Goal: Task Accomplishment & Management: Use online tool/utility

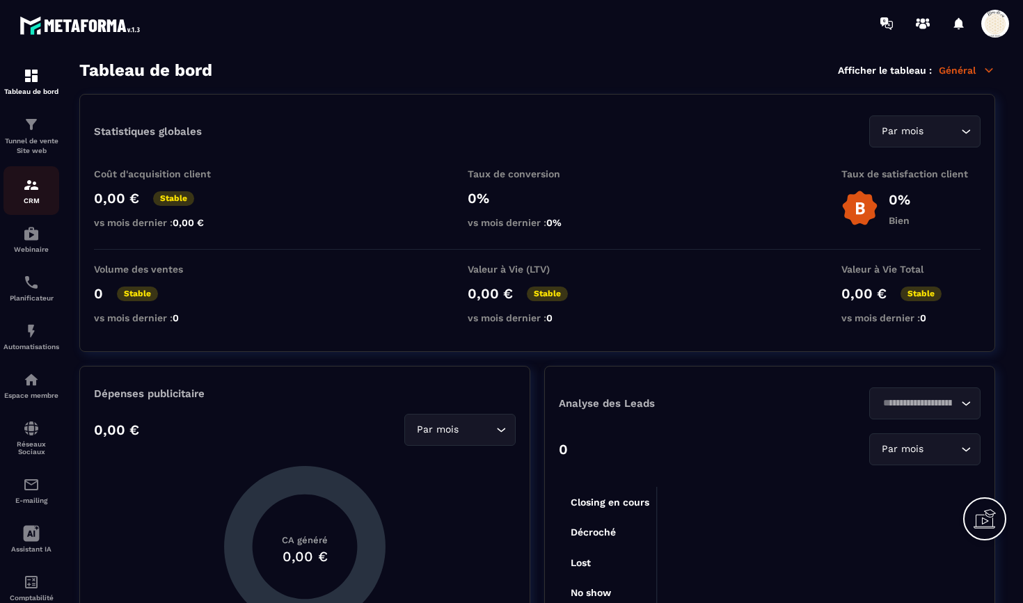
click at [35, 189] on img at bounding box center [31, 185] width 17 height 17
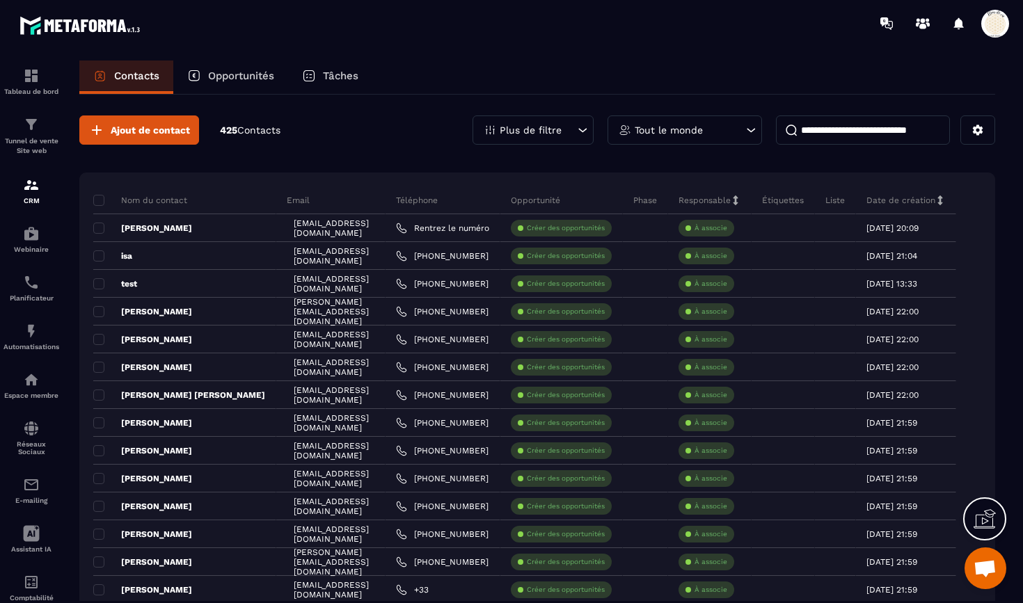
scroll to position [11770, 0]
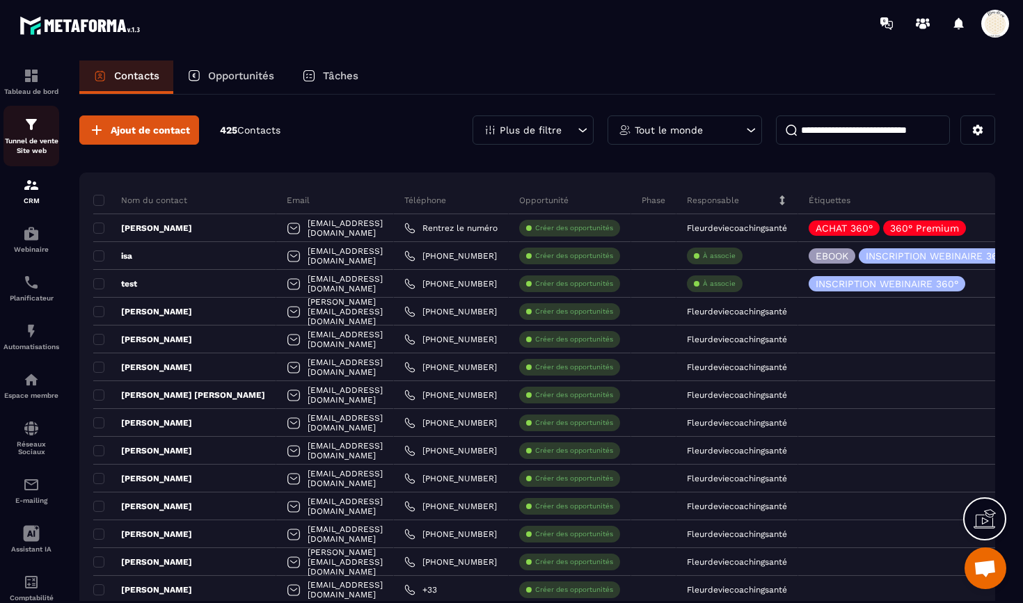
click at [29, 132] on img at bounding box center [31, 124] width 17 height 17
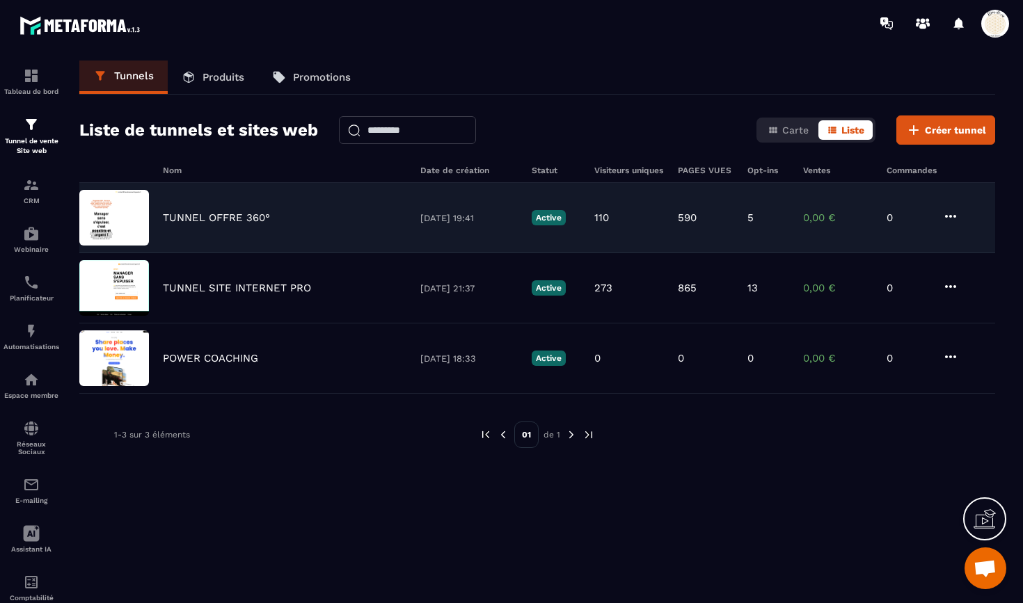
click at [216, 217] on p "TUNNEL OFFRE 360°" at bounding box center [216, 218] width 107 height 13
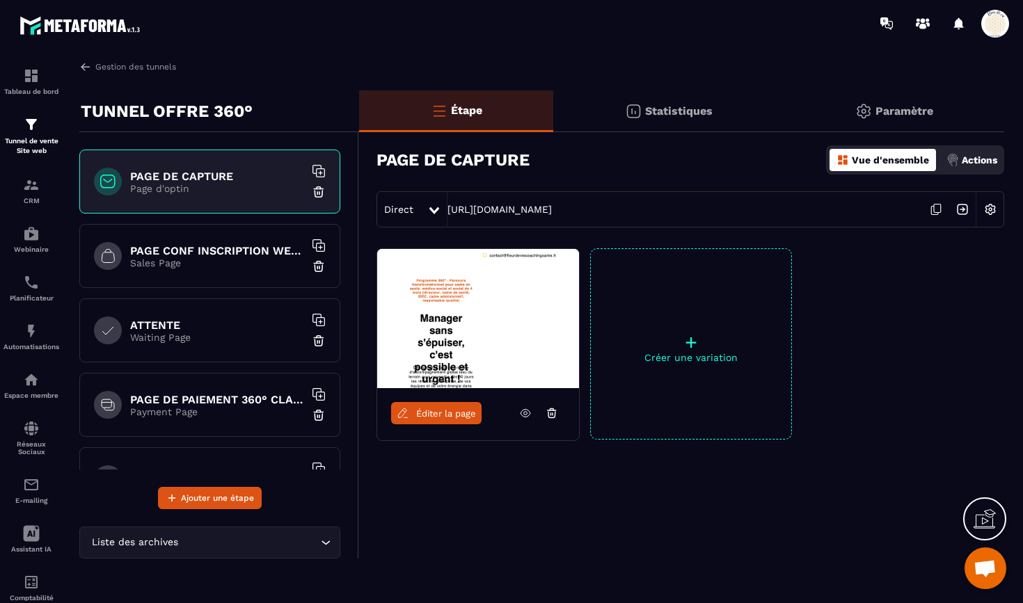
click at [213, 249] on h6 "PAGE CONF INSCRIPTION WEBINAIRE" at bounding box center [217, 250] width 174 height 13
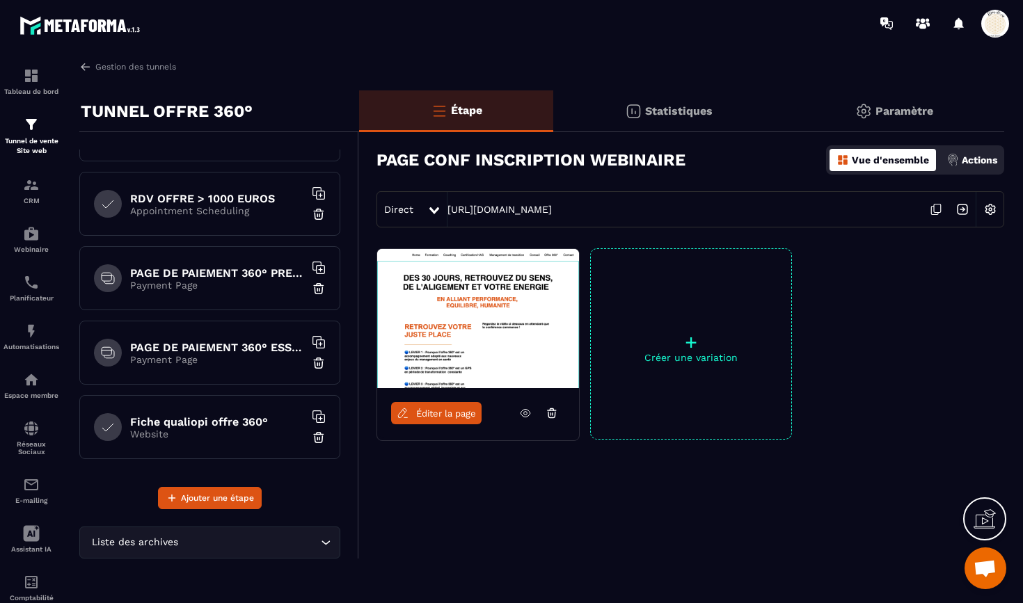
scroll to position [350, 0]
click at [201, 347] on h6 "PAGE DE PAIEMENT 360° ESSENTIEL" at bounding box center [217, 347] width 174 height 13
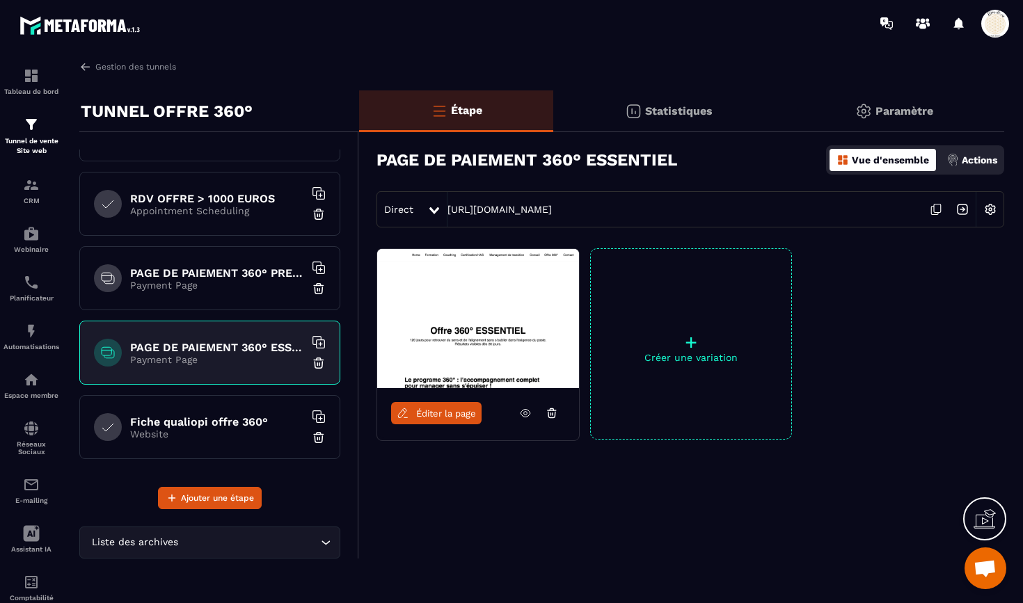
click at [183, 425] on h6 "Fiche qualiopi offre 360°" at bounding box center [217, 421] width 174 height 13
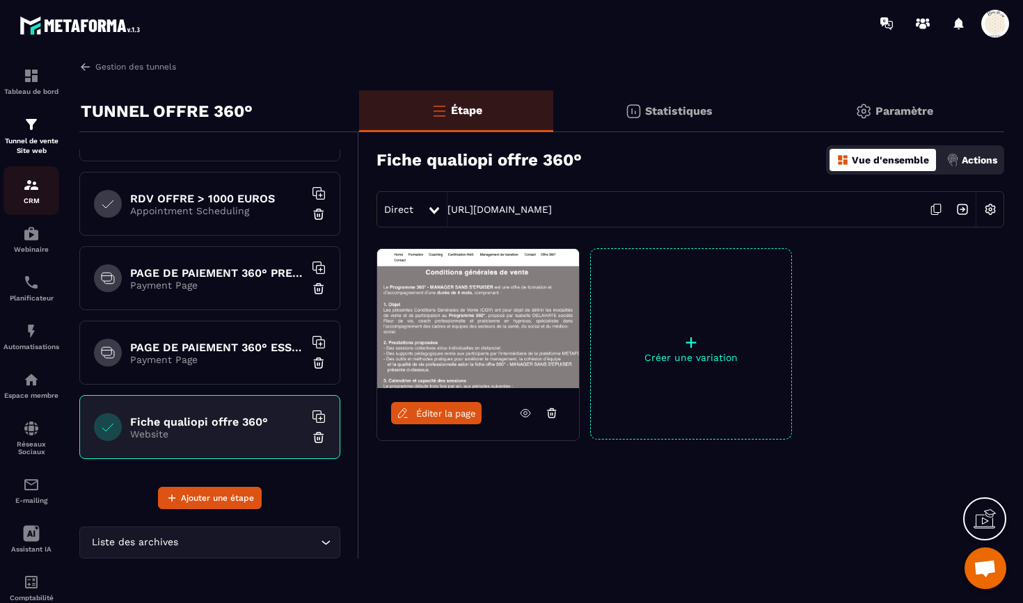
click at [33, 179] on img at bounding box center [31, 185] width 17 height 17
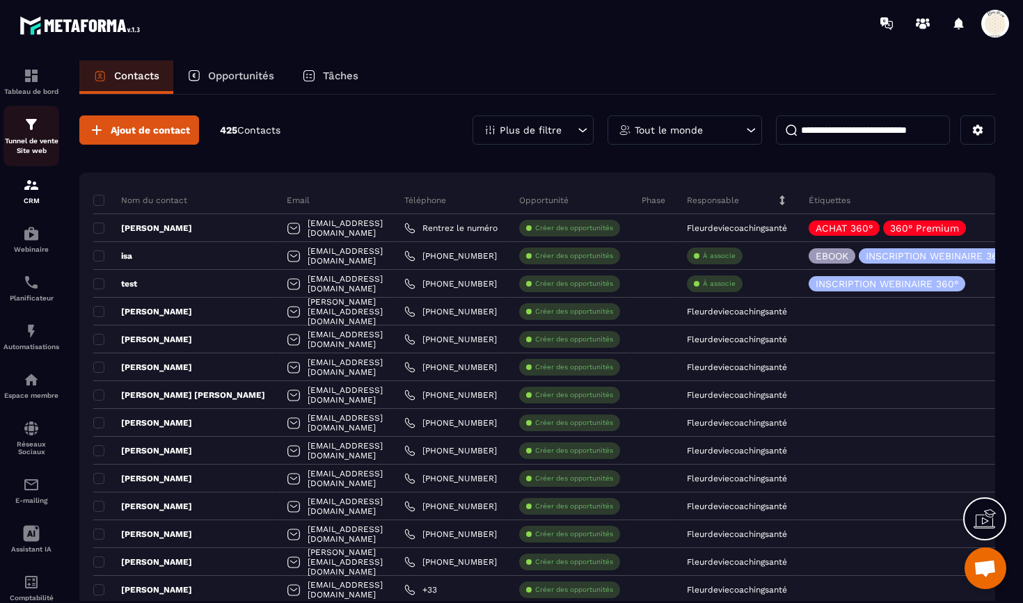
click at [31, 120] on img at bounding box center [31, 124] width 17 height 17
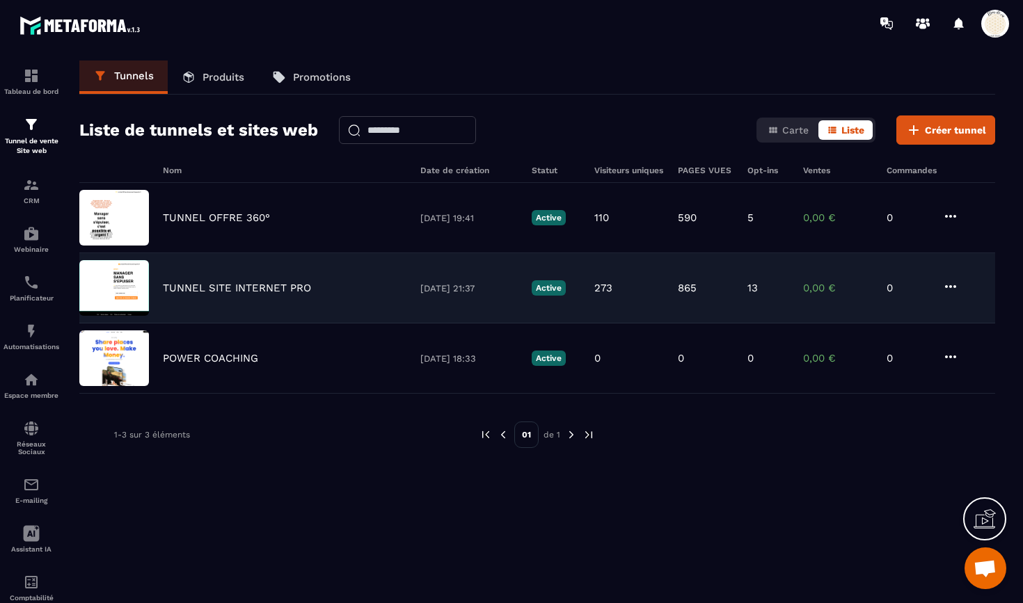
click at [253, 288] on p "TUNNEL SITE INTERNET PRO" at bounding box center [237, 288] width 148 height 13
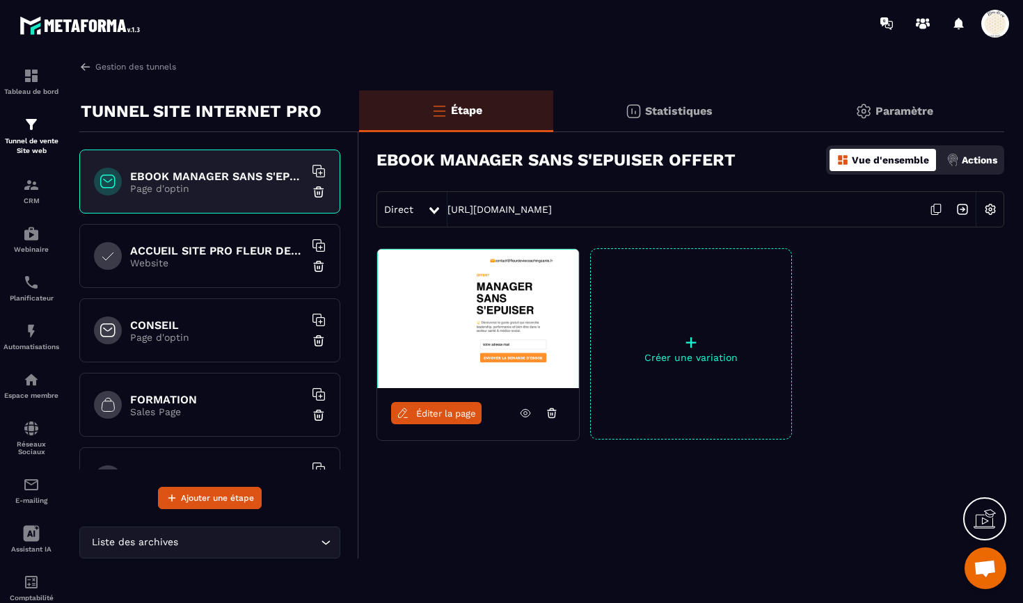
click at [195, 241] on div "ACCUEIL SITE PRO FLEUR DE VIE Website" at bounding box center [209, 256] width 261 height 64
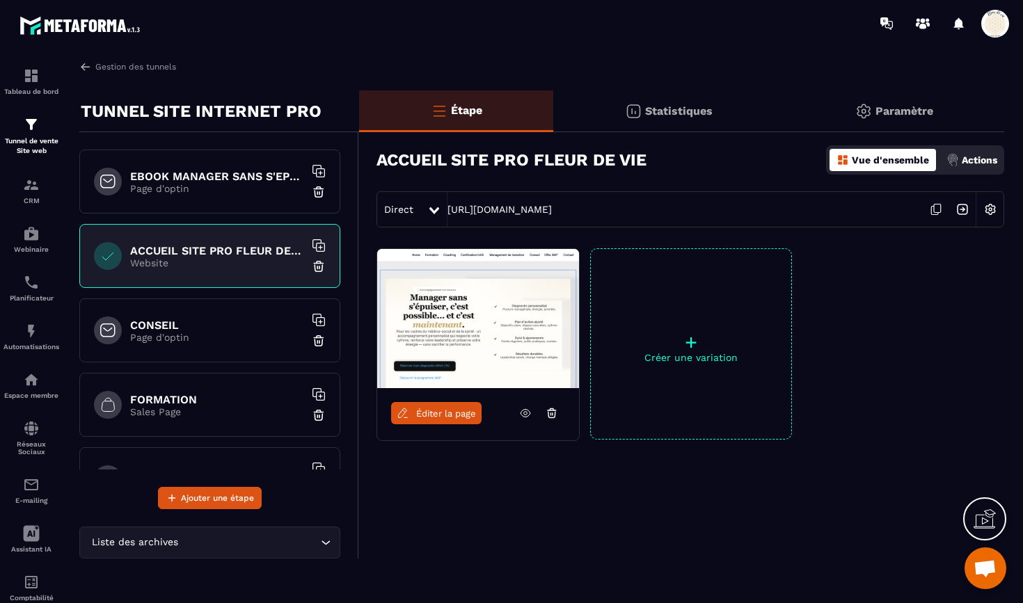
click at [187, 336] on p "Page d'optin" at bounding box center [217, 337] width 174 height 11
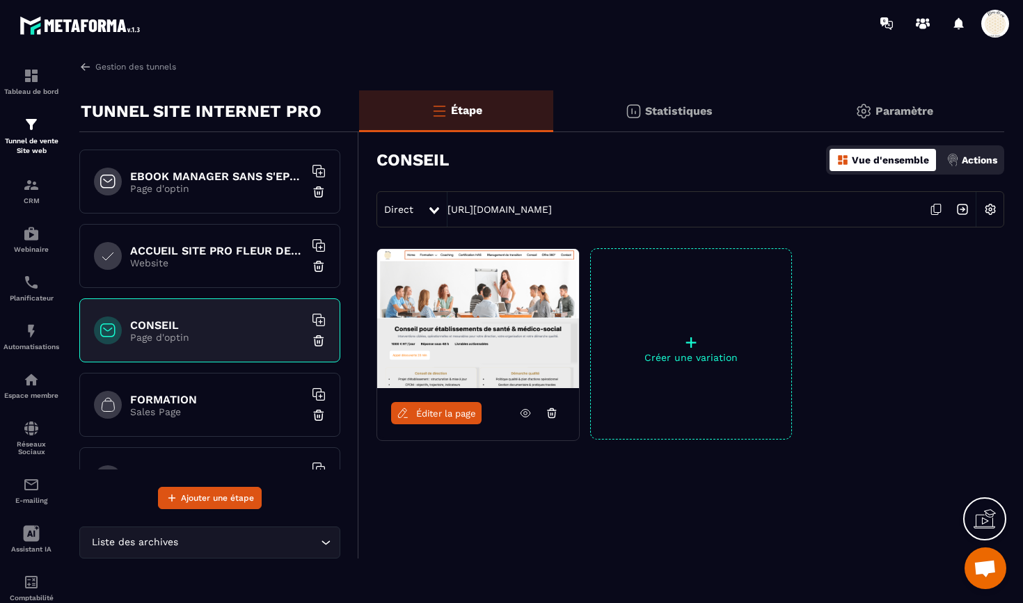
click at [466, 417] on span "Éditer la page" at bounding box center [446, 414] width 60 height 10
